Goal: Navigation & Orientation: Understand site structure

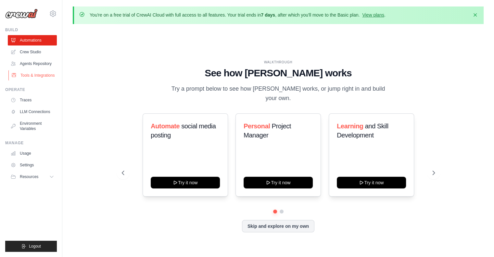
click at [35, 75] on link "Tools & Integrations" at bounding box center [32, 75] width 49 height 10
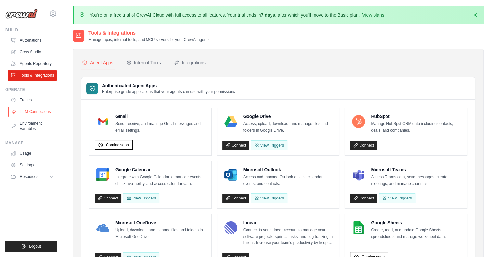
click at [37, 112] on link "LLM Connections" at bounding box center [32, 111] width 49 height 10
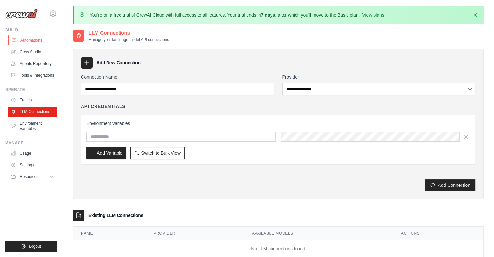
click at [34, 42] on link "Automations" at bounding box center [32, 40] width 49 height 10
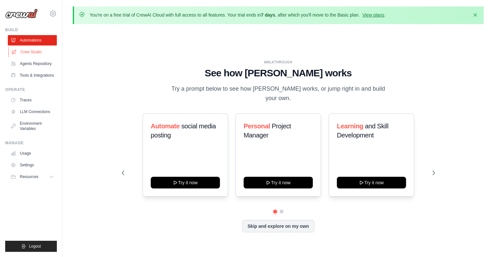
click at [34, 53] on link "Crew Studio" at bounding box center [32, 52] width 49 height 10
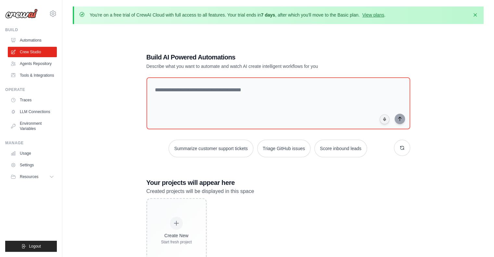
click at [28, 14] on img at bounding box center [21, 14] width 32 height 10
